Goal: Information Seeking & Learning: Learn about a topic

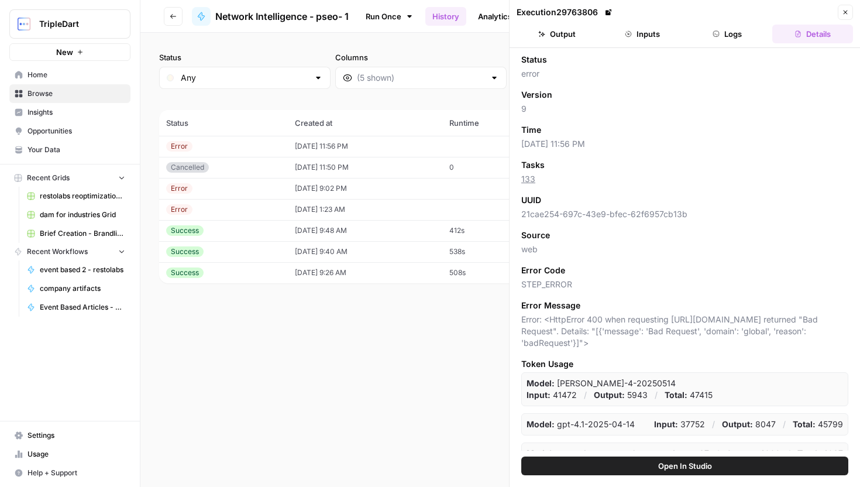
click at [715, 31] on icon "button" at bounding box center [715, 33] width 7 height 7
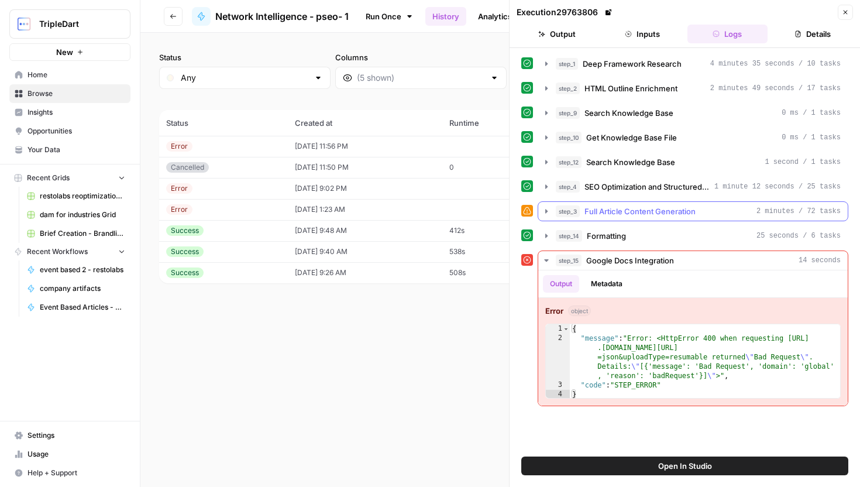
click at [545, 212] on icon "button" at bounding box center [546, 211] width 2 height 4
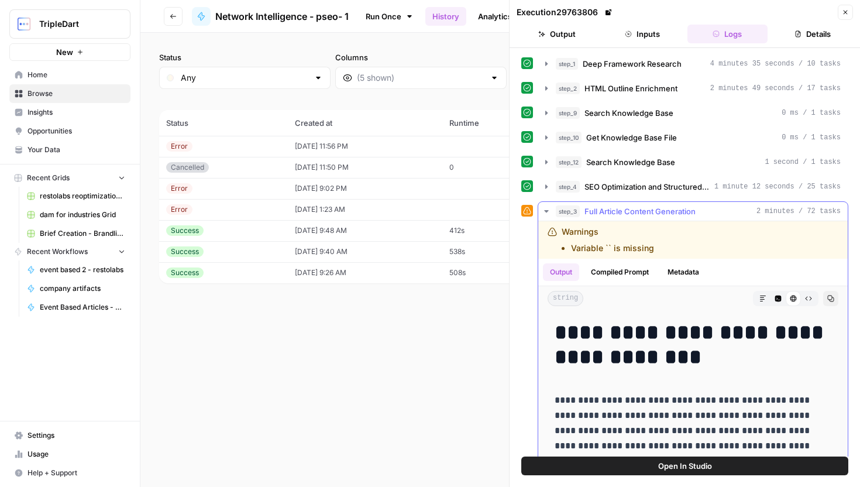
scroll to position [11, 0]
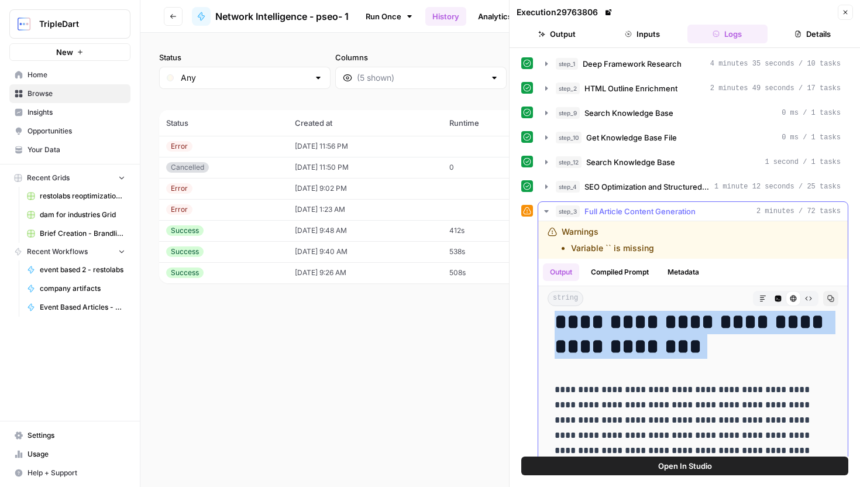
drag, startPoint x: 559, startPoint y: 326, endPoint x: 741, endPoint y: 416, distance: 202.9
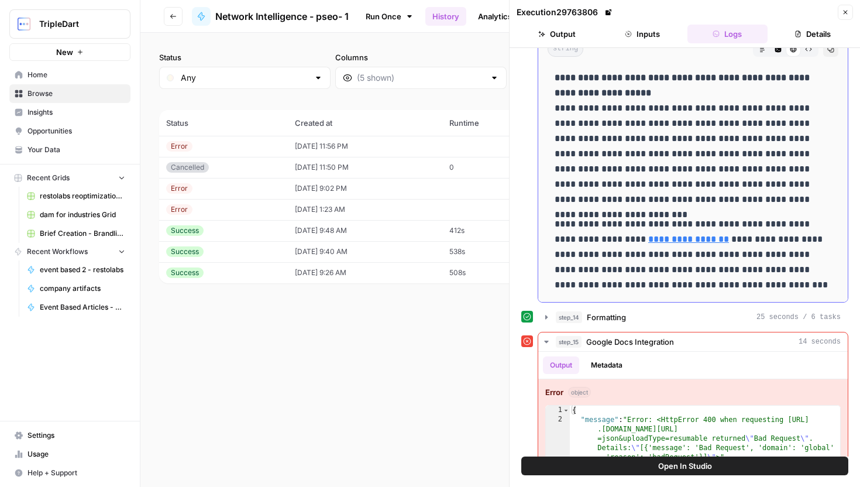
scroll to position [286, 0]
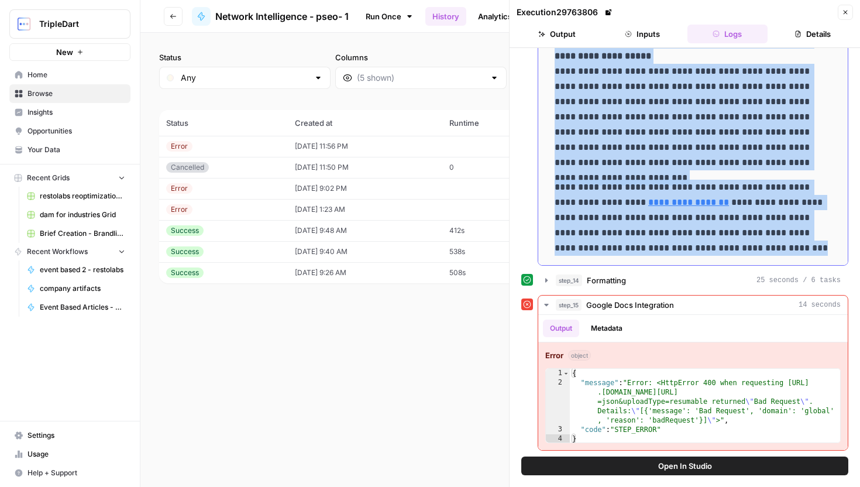
copy div "**********"
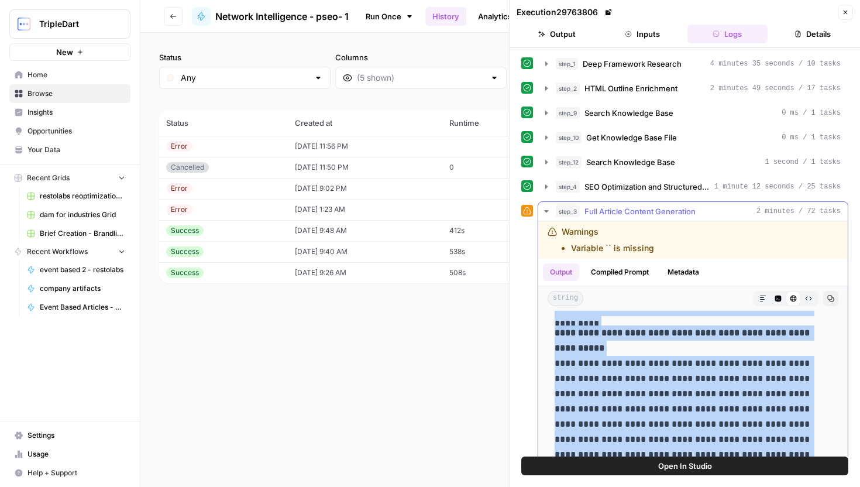
scroll to position [8479, 0]
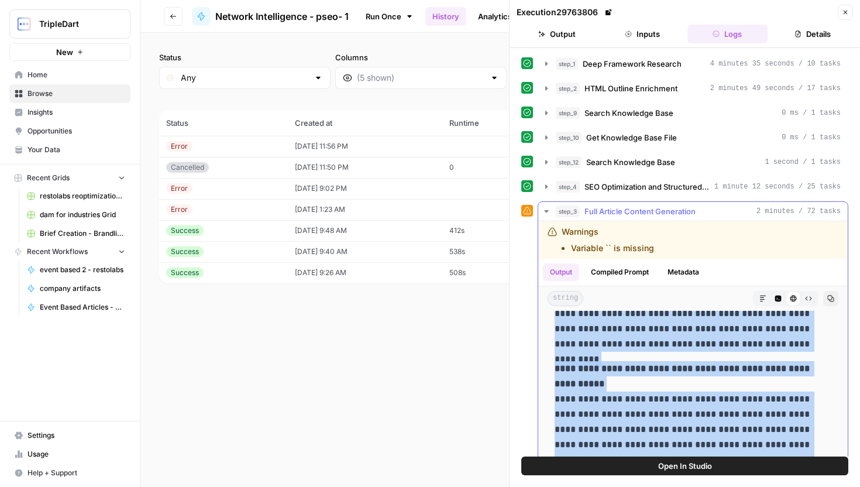
click at [609, 208] on span "Full Article Content Generation" at bounding box center [639, 211] width 111 height 12
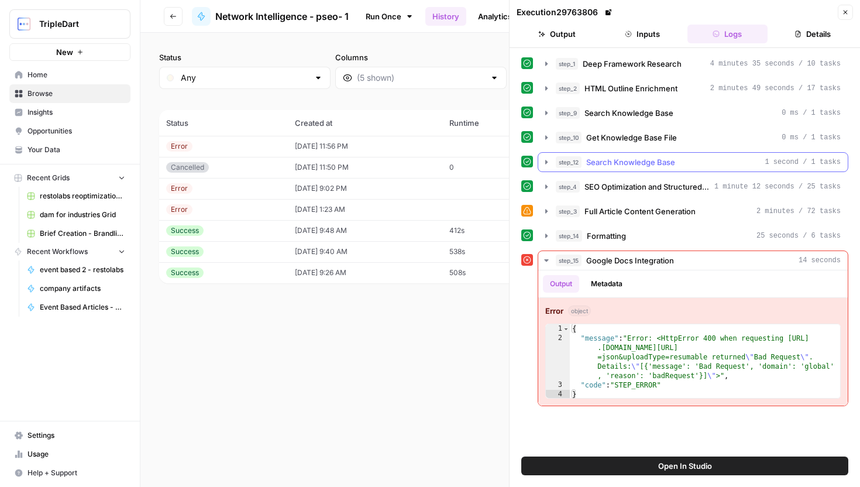
click at [639, 162] on span "Search Knowledge Base" at bounding box center [630, 162] width 89 height 12
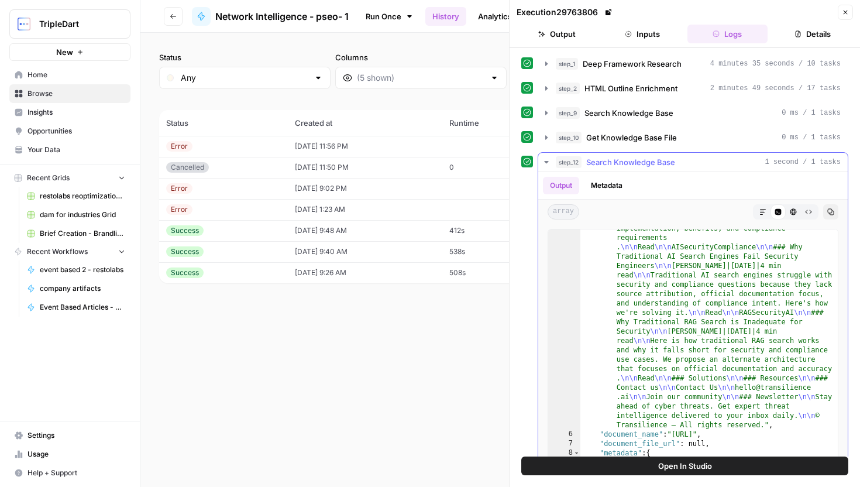
scroll to position [156, 0]
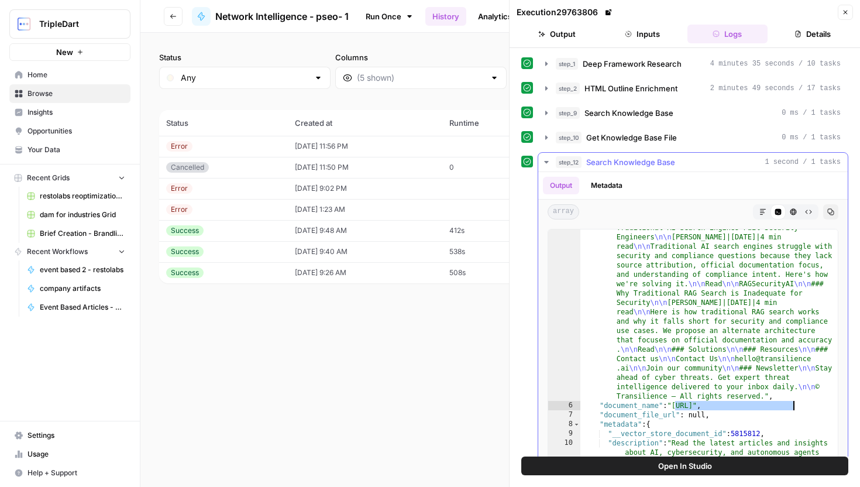
drag, startPoint x: 674, startPoint y: 405, endPoint x: 792, endPoint y: 405, distance: 118.7
click at [792, 405] on div ""content" : "# Blog \n\n Transilience AI \n\n Blog \n\n Transilience AI \n\n IS…" at bounding box center [708, 389] width 257 height 539
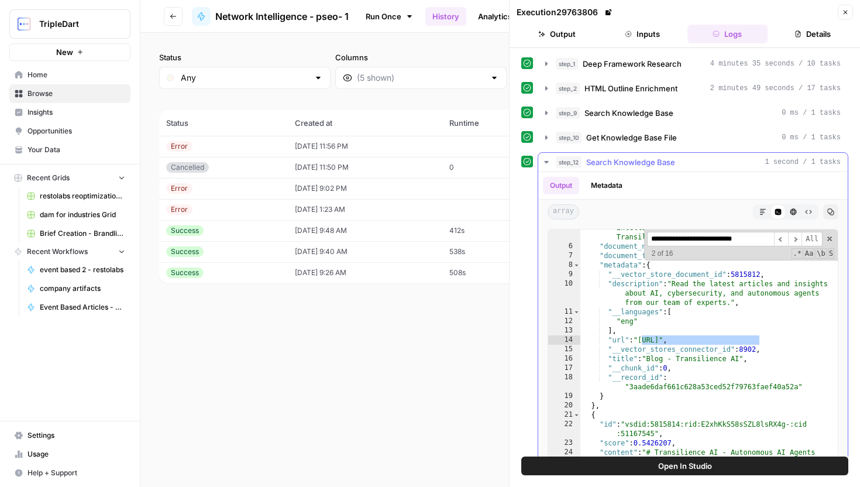
scroll to position [727, 0]
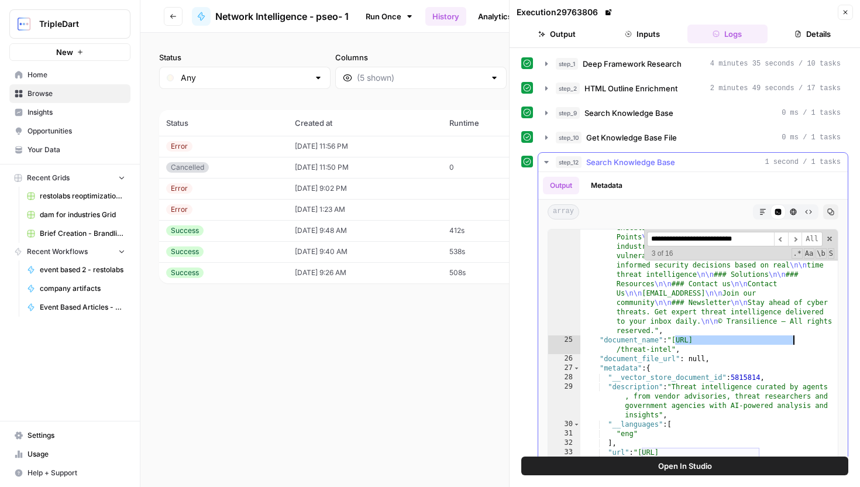
click at [674, 339] on div ""content" : "# Transilience AI - Autonomous AI Agents for Cyber Defense \n\n Tr…" at bounding box center [708, 310] width 257 height 548
click at [668, 351] on div ""content" : "# Transilience AI - Autonomous AI Agents for Cyber Defense \n\n Tr…" at bounding box center [708, 310] width 257 height 548
click at [670, 351] on div ""content" : "# Transilience AI - Autonomous AI Agents for Cyber Defense \n\n Tr…" at bounding box center [708, 310] width 257 height 548
click at [796, 241] on span "​" at bounding box center [795, 239] width 14 height 15
drag, startPoint x: 796, startPoint y: 241, endPoint x: 771, endPoint y: 348, distance: 109.4
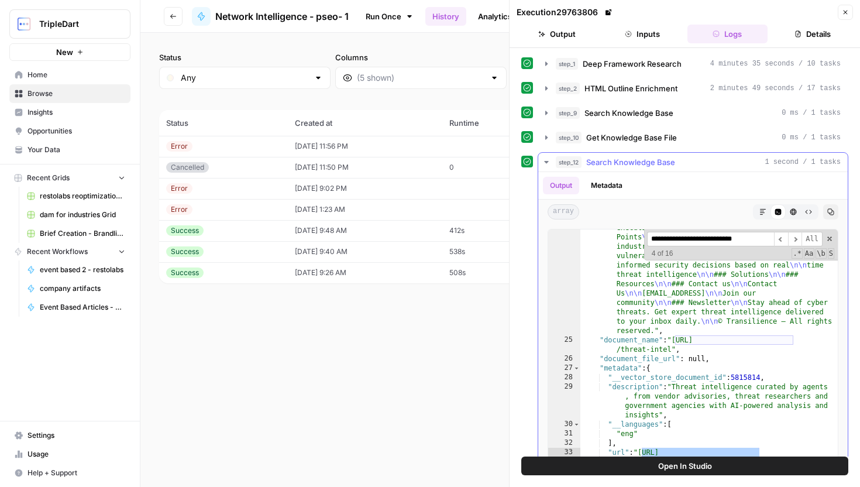
click at [771, 348] on div ""content" : "# Transilience AI - Autonomous AI Agents for Cyber Defense \n\n Tr…" at bounding box center [708, 344] width 257 height 230
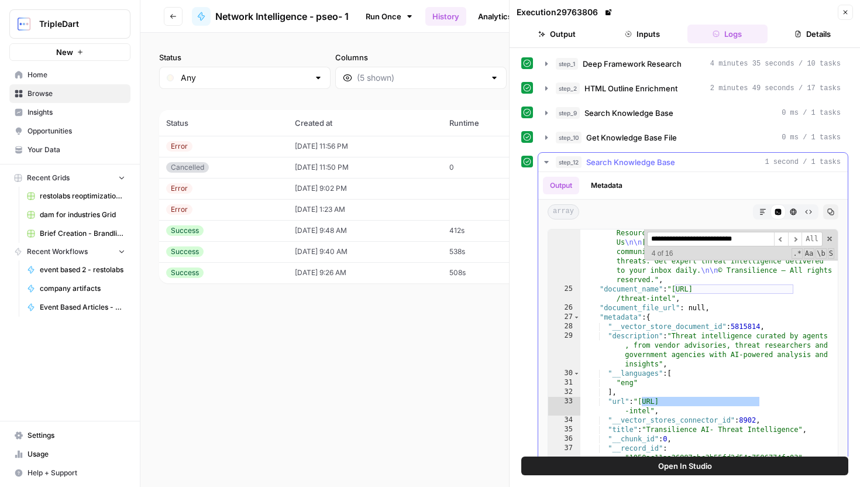
scroll to position [778, 0]
click at [792, 244] on span "​" at bounding box center [795, 239] width 14 height 15
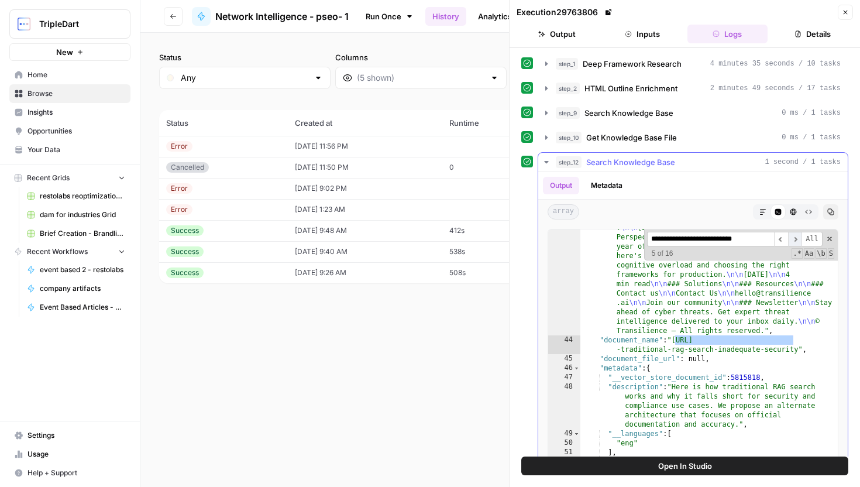
scroll to position [1952, 0]
type textarea "**********"
drag, startPoint x: 674, startPoint y: 340, endPoint x: 795, endPoint y: 346, distance: 120.6
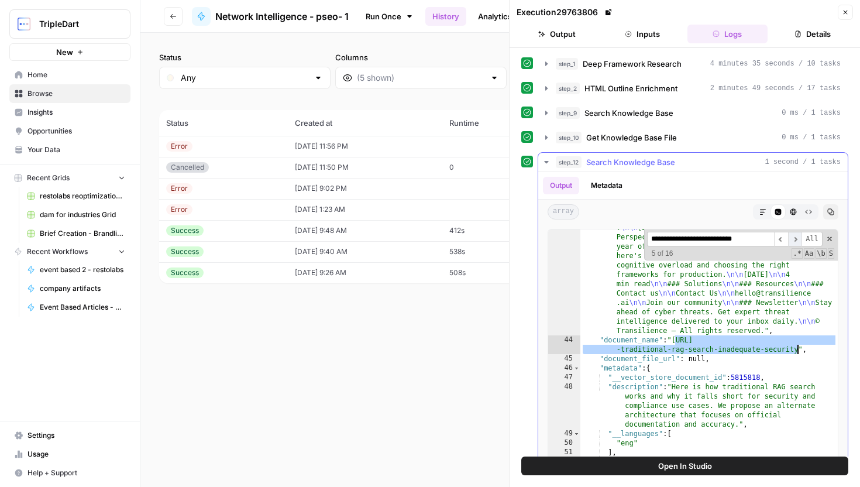
click at [797, 242] on span "​" at bounding box center [795, 239] width 14 height 15
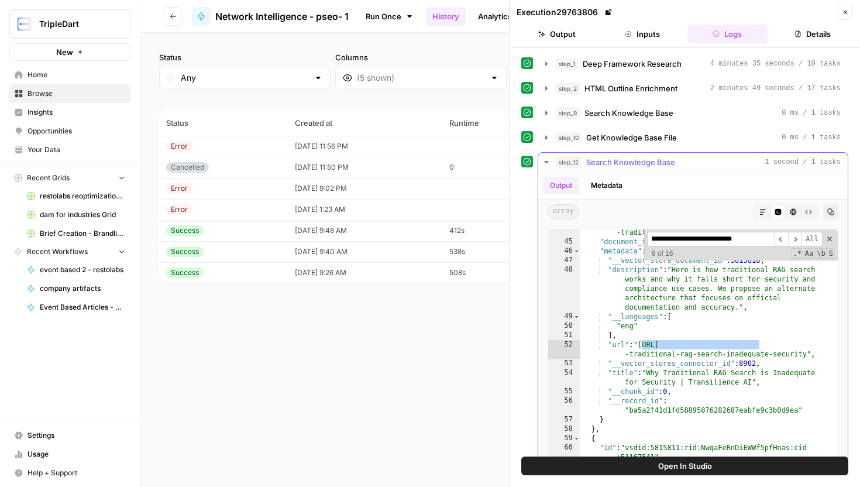
scroll to position [2095, 0]
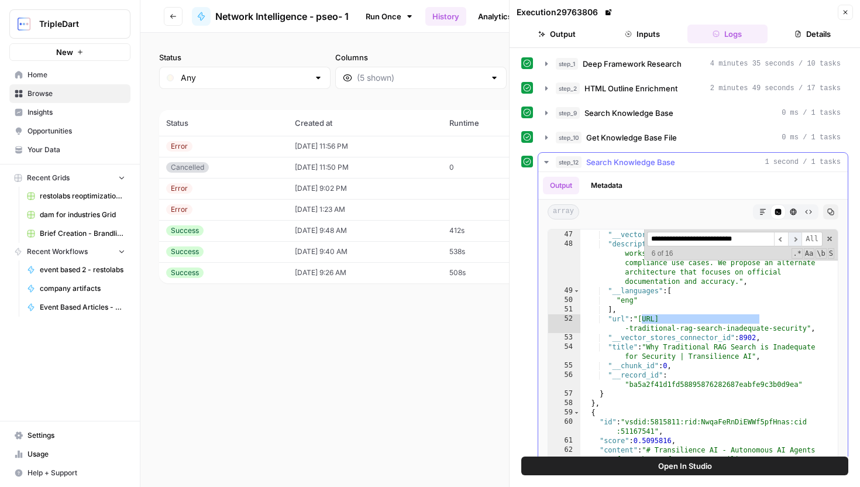
click at [795, 235] on span "​" at bounding box center [795, 239] width 14 height 15
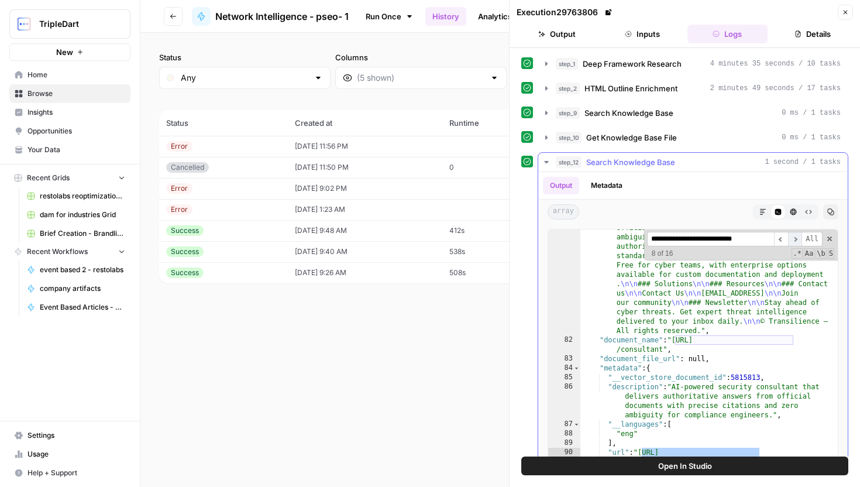
click at [795, 235] on span "​" at bounding box center [795, 239] width 14 height 15
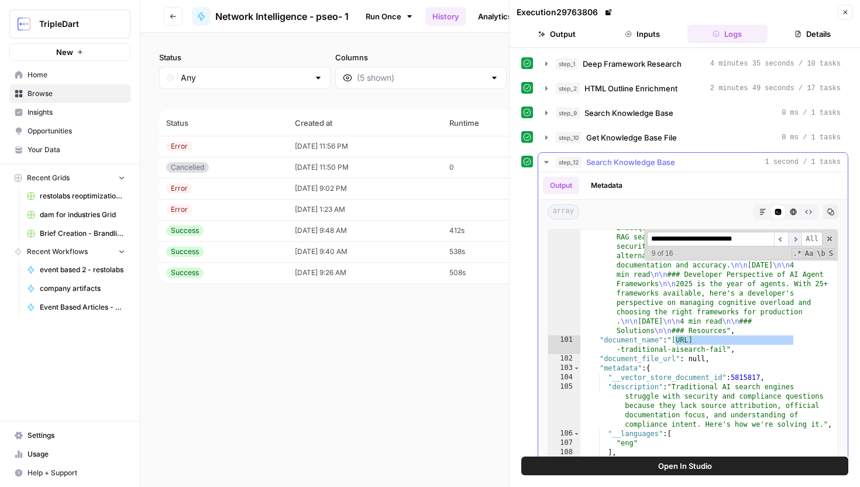
click at [795, 235] on span "​" at bounding box center [795, 239] width 14 height 15
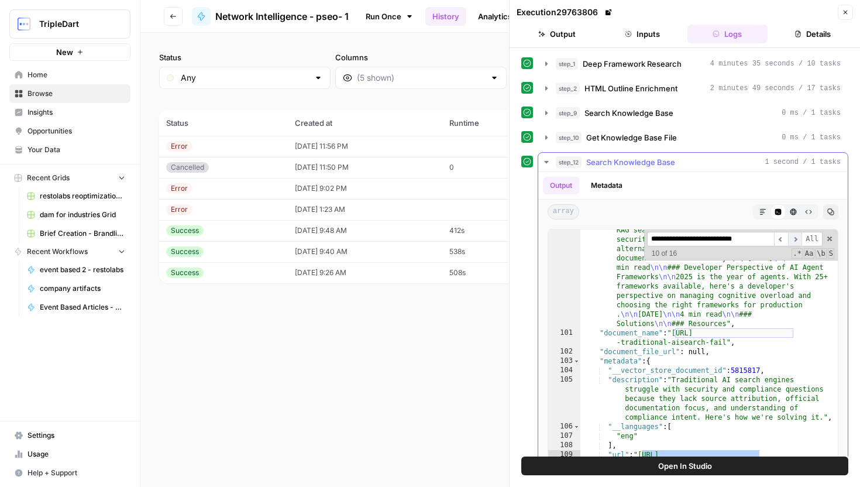
scroll to position [5009, 0]
click at [795, 235] on span "​" at bounding box center [795, 239] width 14 height 15
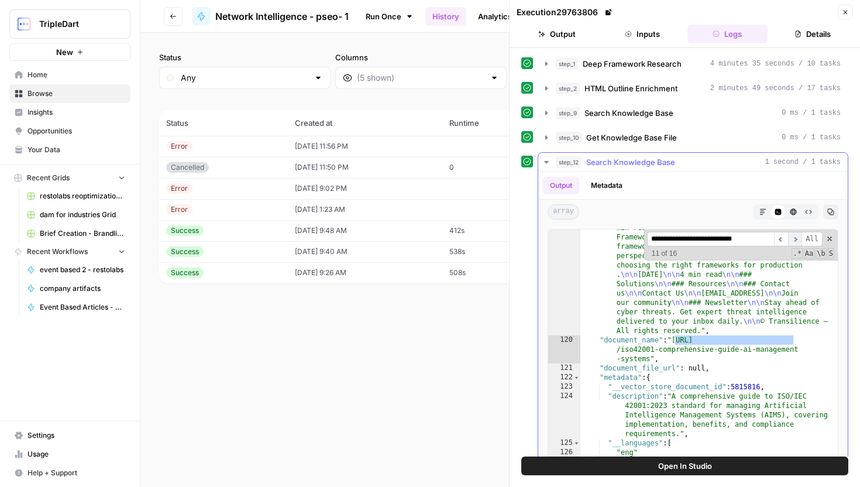
click at [795, 235] on span "​" at bounding box center [795, 239] width 14 height 15
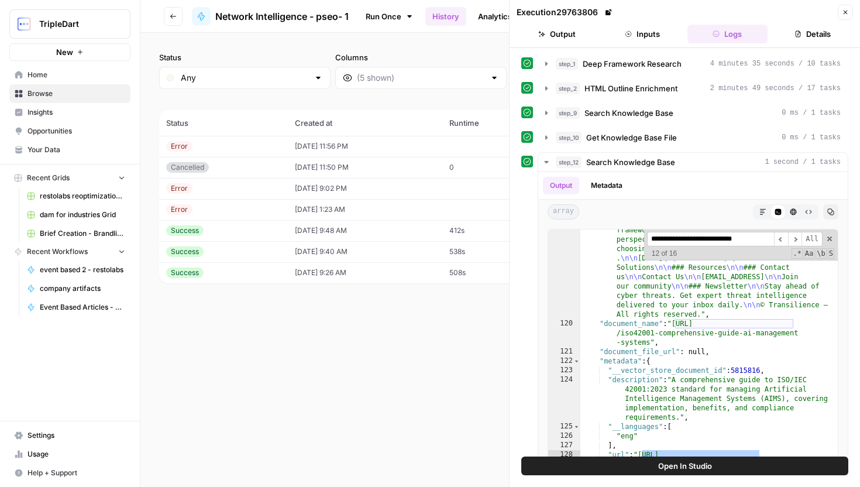
click at [533, 143] on div "step_10 Get Knowledge Base File 0 ms / 1 tasks" at bounding box center [684, 137] width 327 height 20
click at [540, 139] on button "step_10 Get Knowledge Base File 0 ms / 1 tasks" at bounding box center [692, 137] width 309 height 19
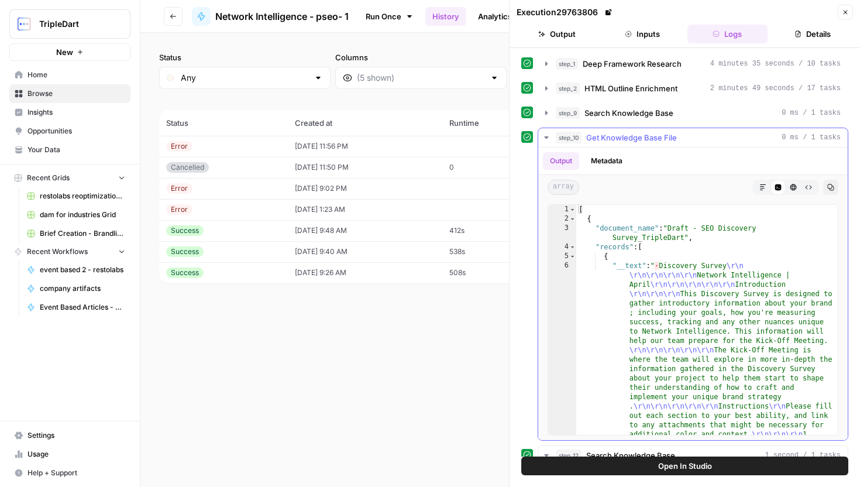
scroll to position [12, 0]
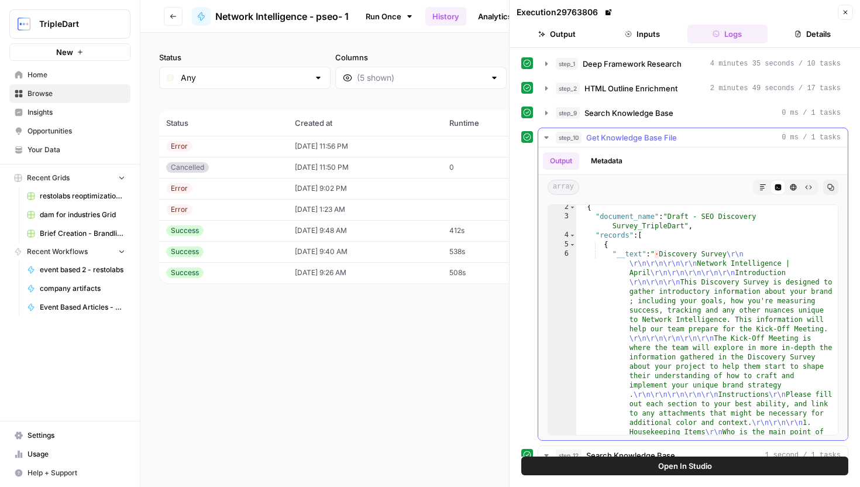
type textarea "**********"
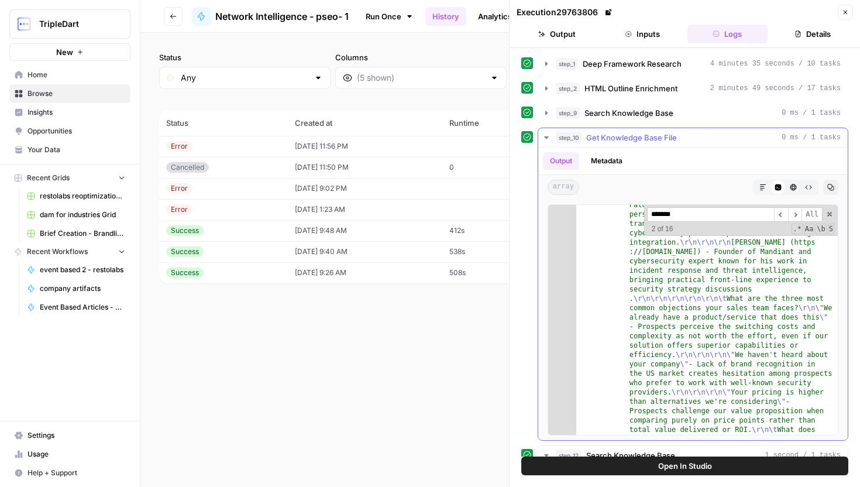
scroll to position [1175, 0]
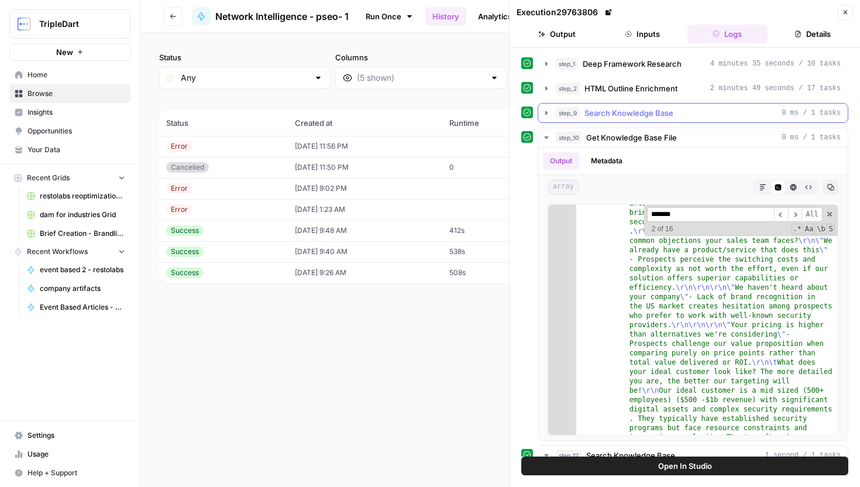
type input "*******"
click at [550, 115] on icon "button" at bounding box center [545, 112] width 9 height 9
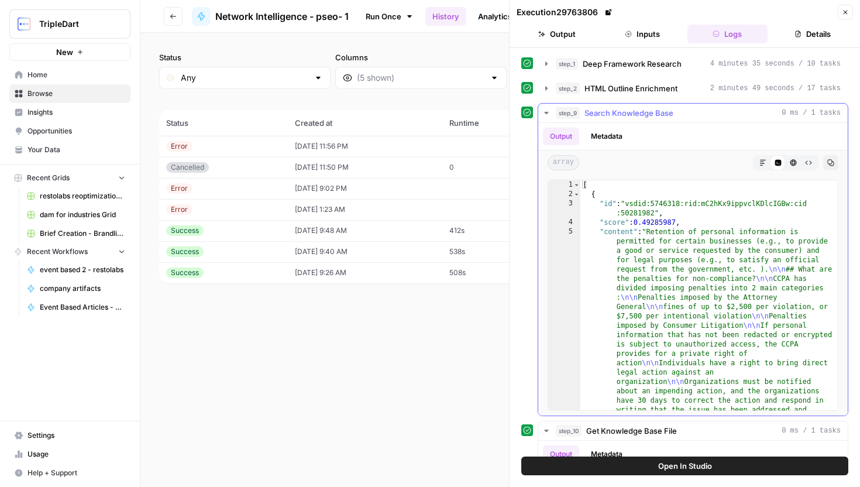
type textarea "**********"
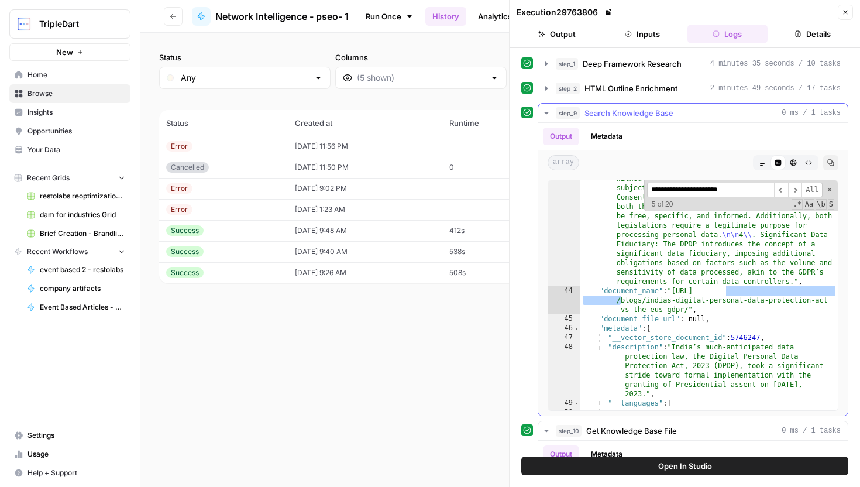
scroll to position [2785, 0]
type input "**********"
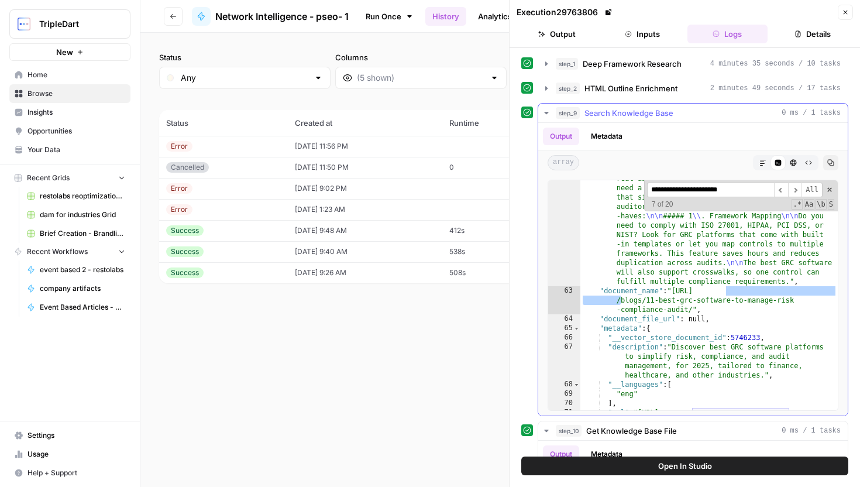
scroll to position [4076, 0]
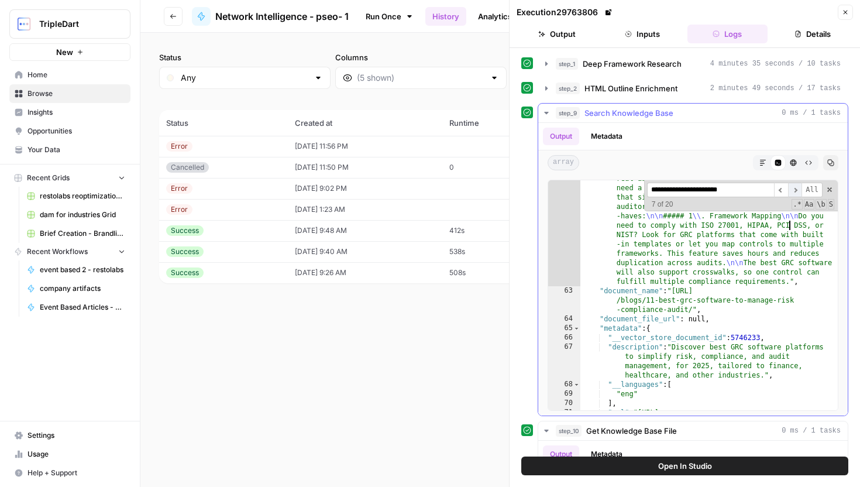
click at [796, 189] on span "​" at bounding box center [795, 189] width 14 height 15
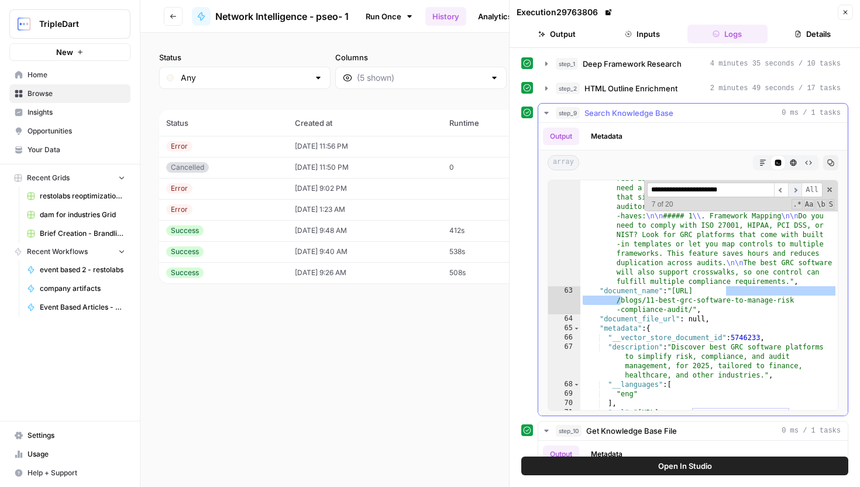
click at [796, 189] on span "​" at bounding box center [795, 189] width 14 height 15
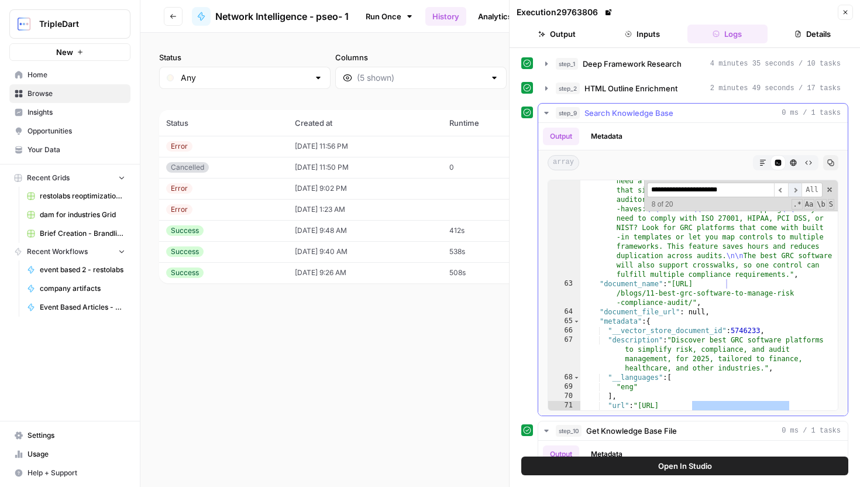
click at [796, 189] on span "​" at bounding box center [795, 189] width 14 height 15
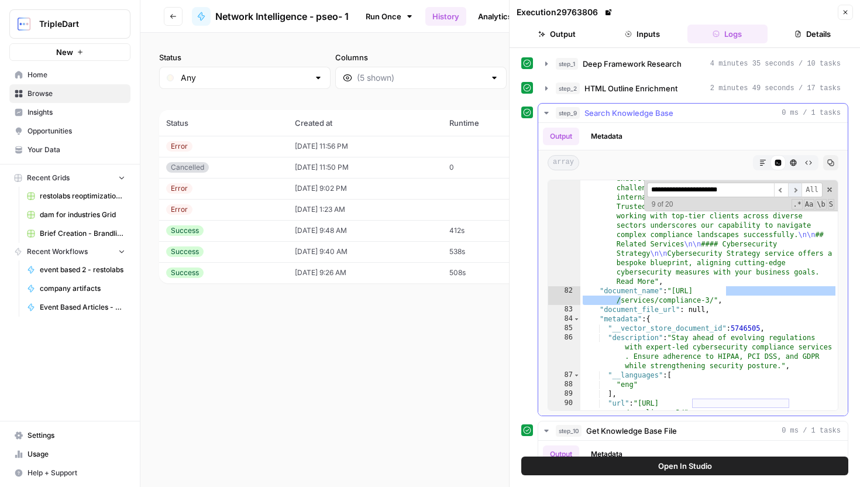
scroll to position [5358, 0]
click at [796, 189] on span "​" at bounding box center [795, 189] width 14 height 15
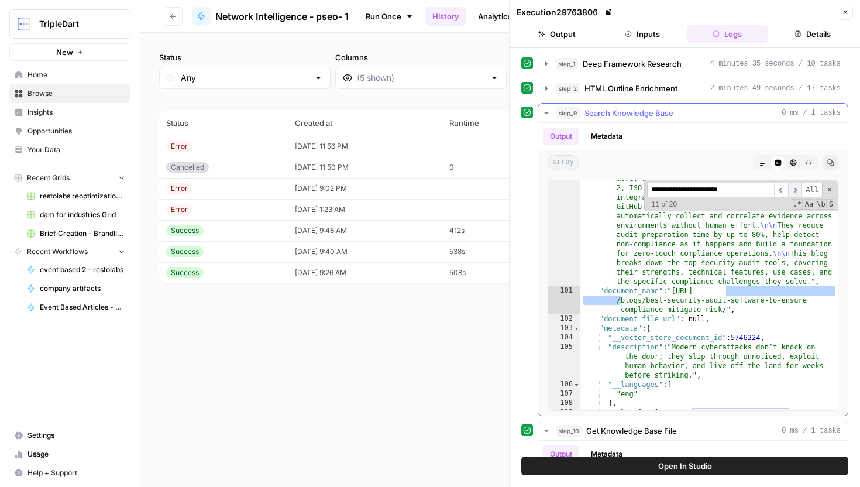
click at [797, 192] on span "​" at bounding box center [795, 189] width 14 height 15
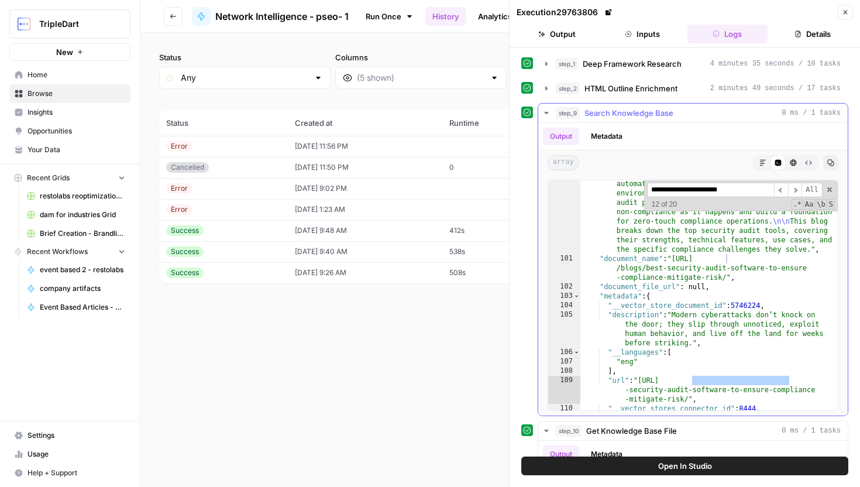
scroll to position [6345, 0]
click at [795, 187] on span "​" at bounding box center [795, 189] width 14 height 15
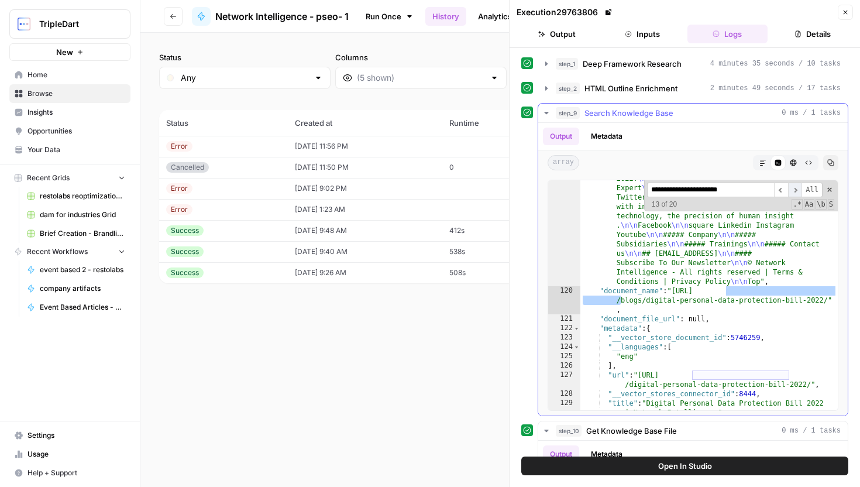
click at [795, 187] on span "​" at bounding box center [795, 189] width 14 height 15
